Goal: Entertainment & Leisure: Consume media (video, audio)

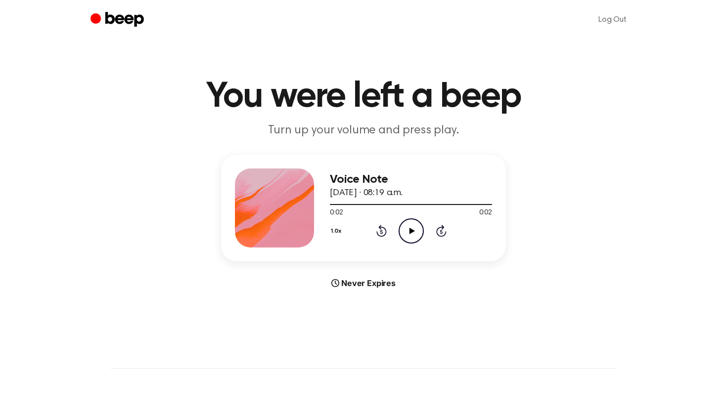
click at [414, 227] on icon "Play Audio" at bounding box center [410, 230] width 25 height 25
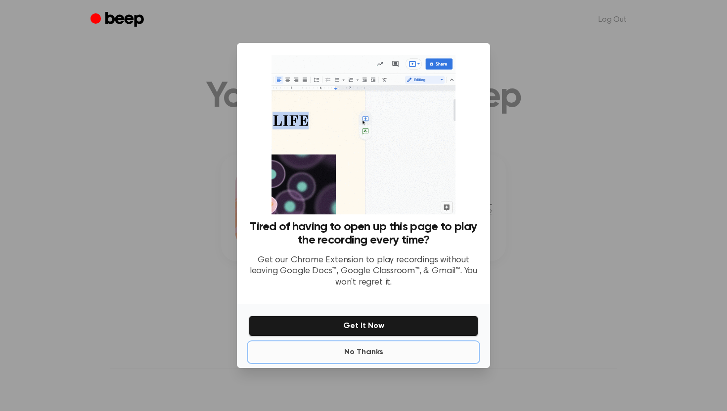
click at [360, 356] on button "No Thanks" at bounding box center [363, 353] width 229 height 20
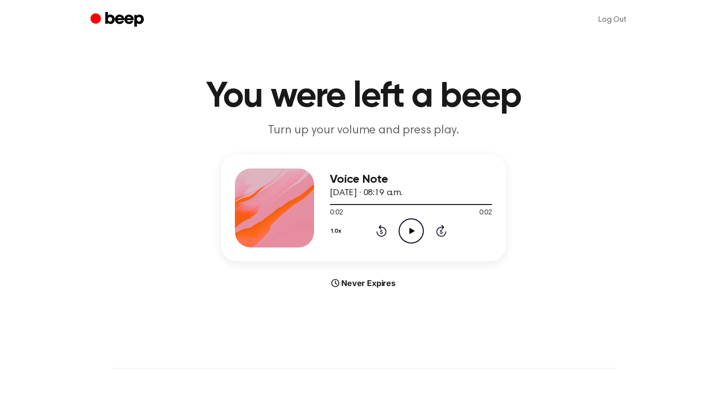
click at [412, 228] on icon "Play Audio" at bounding box center [410, 230] width 25 height 25
click at [409, 228] on icon at bounding box center [411, 231] width 5 height 6
click at [411, 238] on icon "Play Audio" at bounding box center [410, 230] width 25 height 25
click at [414, 233] on icon "Play Audio" at bounding box center [410, 230] width 25 height 25
drag, startPoint x: 451, startPoint y: 204, endPoint x: 386, endPoint y: 211, distance: 66.1
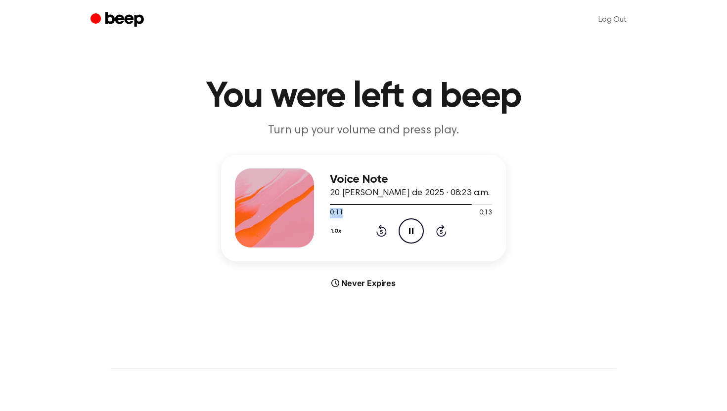
click at [386, 211] on div "0:11 0:13 Your browser does not support the [object Object] element." at bounding box center [411, 209] width 162 height 18
click at [340, 207] on div at bounding box center [411, 204] width 162 height 8
drag, startPoint x: 335, startPoint y: 204, endPoint x: 322, endPoint y: 204, distance: 13.3
click at [322, 204] on div "Voice Note 20 de agosto de 2025 · 08:23 a.m. 0:00 0:13 Your browser does not su…" at bounding box center [363, 208] width 285 height 107
click at [405, 236] on icon "Play Audio" at bounding box center [410, 230] width 25 height 25
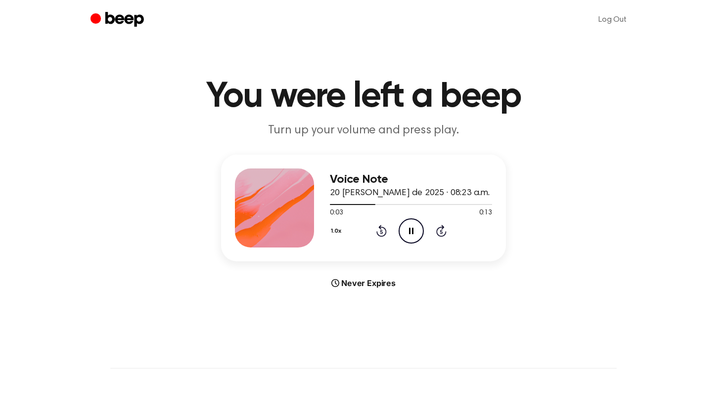
click at [408, 234] on icon "Pause Audio" at bounding box center [410, 230] width 25 height 25
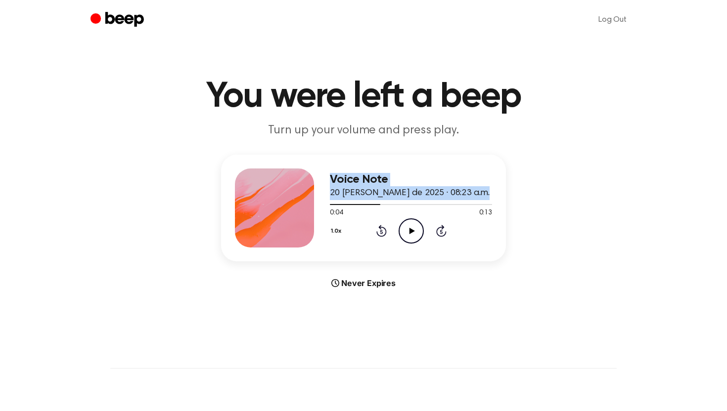
drag, startPoint x: 378, startPoint y: 206, endPoint x: 311, endPoint y: 208, distance: 66.8
click at [311, 208] on div "Voice Note 20 de agosto de 2025 · 08:23 a.m. 0:04 0:13 Your browser does not su…" at bounding box center [363, 208] width 285 height 107
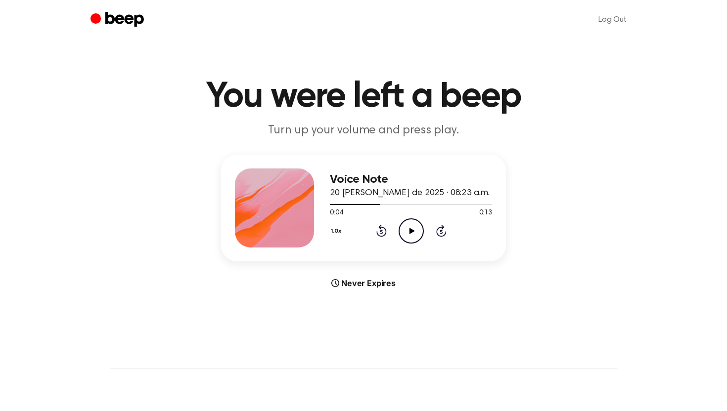
drag, startPoint x: 375, startPoint y: 203, endPoint x: 327, endPoint y: 202, distance: 47.9
click at [327, 202] on div "Voice Note 20 de agosto de 2025 · 08:23 a.m. 0:04 0:13 Your browser does not su…" at bounding box center [363, 208] width 285 height 107
drag, startPoint x: 379, startPoint y: 203, endPoint x: 349, endPoint y: 201, distance: 29.8
click at [349, 201] on div at bounding box center [411, 204] width 162 height 8
drag, startPoint x: 346, startPoint y: 204, endPoint x: 329, endPoint y: 204, distance: 16.8
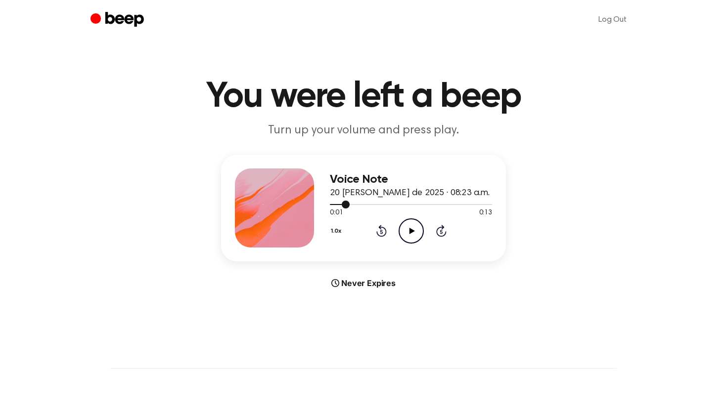
click at [330, 204] on div at bounding box center [340, 204] width 20 height 1
click at [414, 230] on icon "Play Audio" at bounding box center [410, 230] width 25 height 25
click at [414, 229] on icon "Pause Audio" at bounding box center [410, 230] width 25 height 25
click at [354, 202] on div at bounding box center [411, 204] width 162 height 8
click at [408, 228] on icon "Play Audio" at bounding box center [410, 230] width 25 height 25
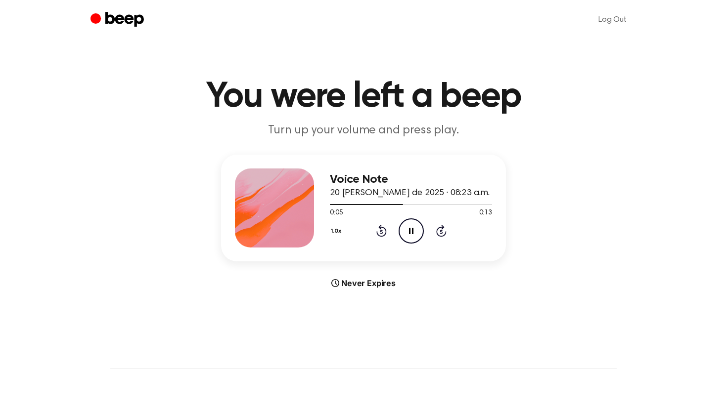
click at [409, 228] on icon at bounding box center [411, 231] width 4 height 6
click at [417, 230] on icon "Play Audio" at bounding box center [410, 230] width 25 height 25
click at [418, 233] on icon "Pause Audio" at bounding box center [410, 230] width 25 height 25
drag, startPoint x: 438, startPoint y: 204, endPoint x: 381, endPoint y: 202, distance: 57.4
click at [381, 202] on div at bounding box center [411, 204] width 162 height 8
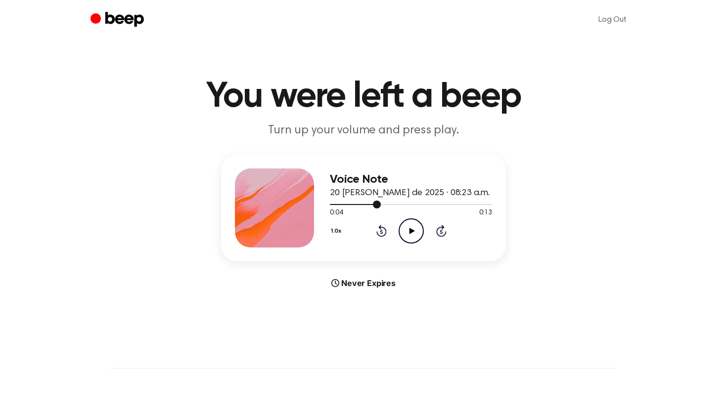
click at [379, 205] on span at bounding box center [377, 205] width 8 height 8
click at [358, 202] on div at bounding box center [411, 204] width 162 height 8
click at [412, 229] on icon "Play Audio" at bounding box center [410, 230] width 25 height 25
click at [410, 233] on icon at bounding box center [411, 231] width 4 height 6
click at [370, 205] on div at bounding box center [411, 204] width 162 height 8
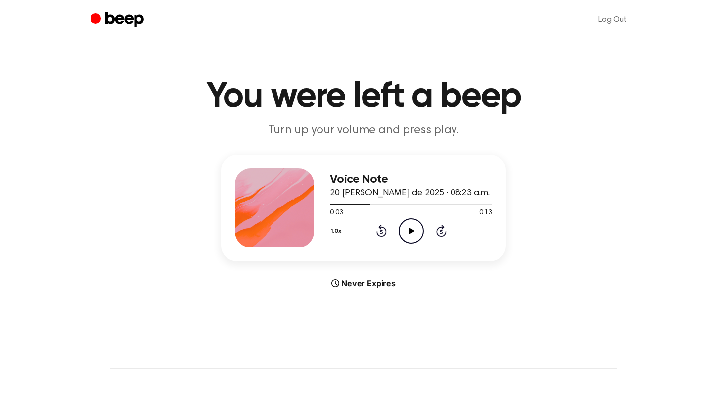
click at [405, 233] on icon "Play Audio" at bounding box center [410, 230] width 25 height 25
click at [405, 233] on icon "Pause Audio" at bounding box center [410, 230] width 25 height 25
click at [391, 209] on div "0:06 0:13" at bounding box center [411, 213] width 162 height 10
click at [386, 205] on div at bounding box center [411, 204] width 162 height 8
click at [405, 227] on icon "Play Audio" at bounding box center [410, 230] width 25 height 25
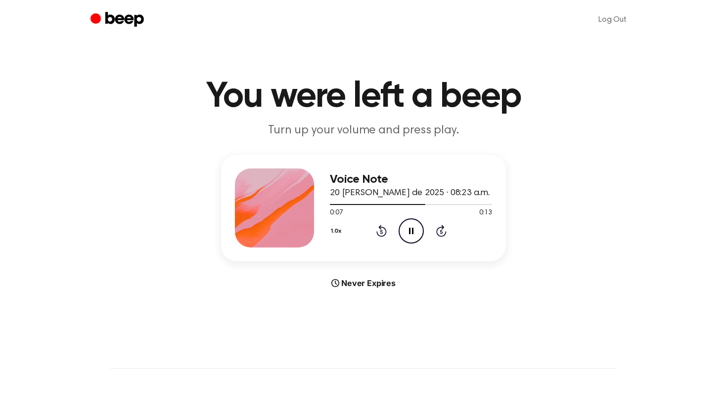
click at [405, 227] on icon "Pause Audio" at bounding box center [410, 230] width 25 height 25
click at [397, 203] on div at bounding box center [411, 204] width 162 height 8
click at [411, 231] on icon at bounding box center [411, 231] width 5 height 6
click at [411, 232] on icon "Pause Audio" at bounding box center [410, 230] width 25 height 25
